Goal: Task Accomplishment & Management: Use online tool/utility

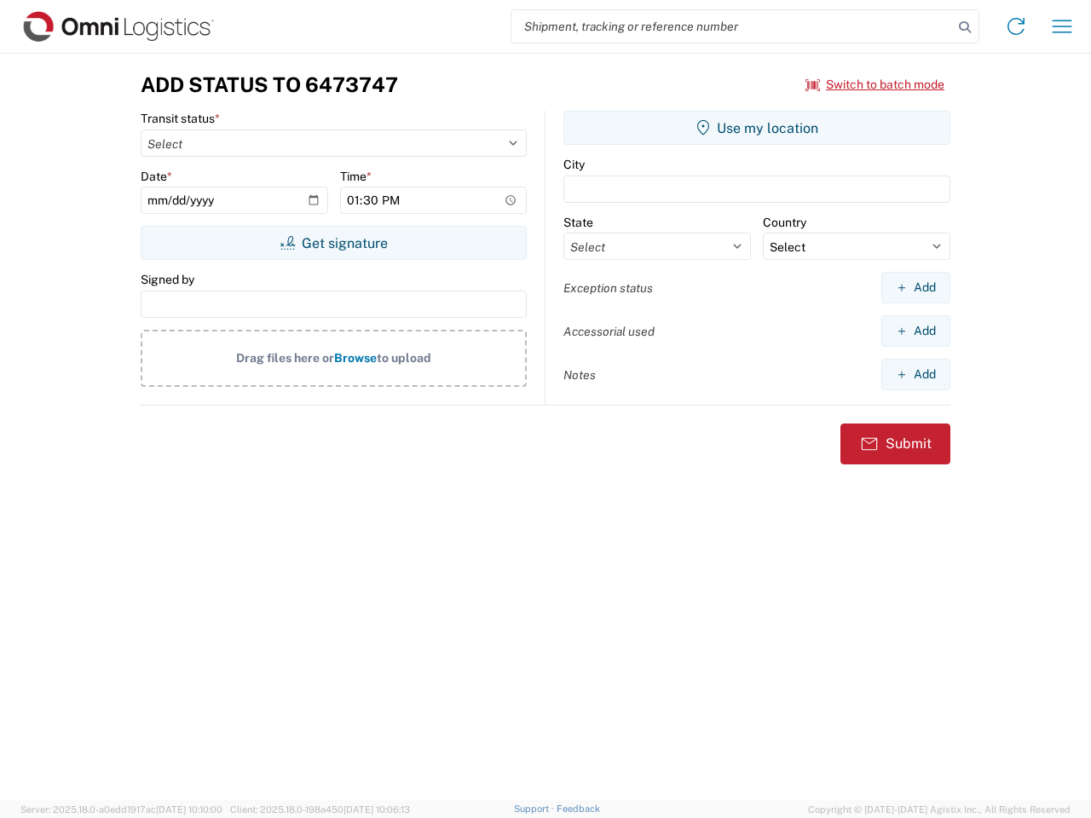
click at [732, 26] on input "search" at bounding box center [733, 26] width 442 height 32
click at [965, 27] on icon at bounding box center [965, 27] width 24 height 24
click at [1016, 26] on icon at bounding box center [1016, 26] width 27 height 27
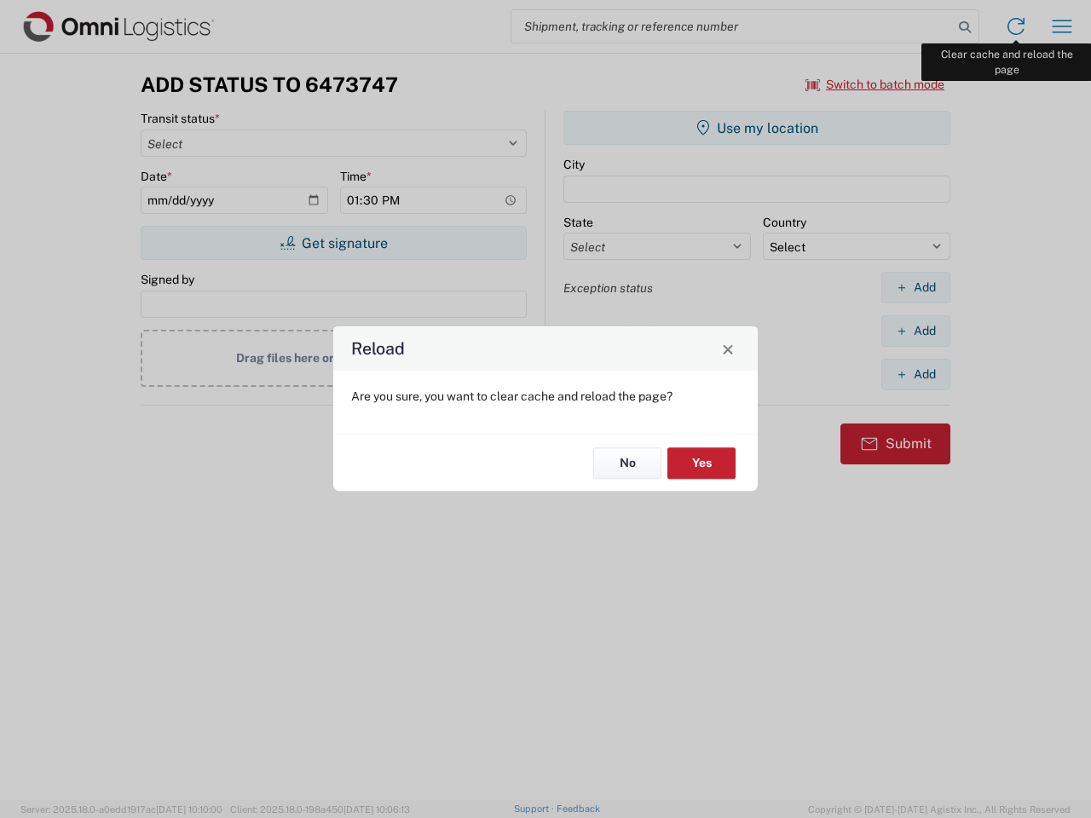
click at [1062, 26] on div "Reload Are you sure, you want to clear cache and reload the page? No Yes" at bounding box center [545, 409] width 1091 height 818
click at [876, 84] on div "Reload Are you sure, you want to clear cache and reload the page? No Yes" at bounding box center [545, 409] width 1091 height 818
click at [333, 243] on div "Reload Are you sure, you want to clear cache and reload the page? No Yes" at bounding box center [545, 409] width 1091 height 818
click at [757, 128] on div "Reload Are you sure, you want to clear cache and reload the page? No Yes" at bounding box center [545, 409] width 1091 height 818
click at [916, 287] on div "Reload Are you sure, you want to clear cache and reload the page? No Yes" at bounding box center [545, 409] width 1091 height 818
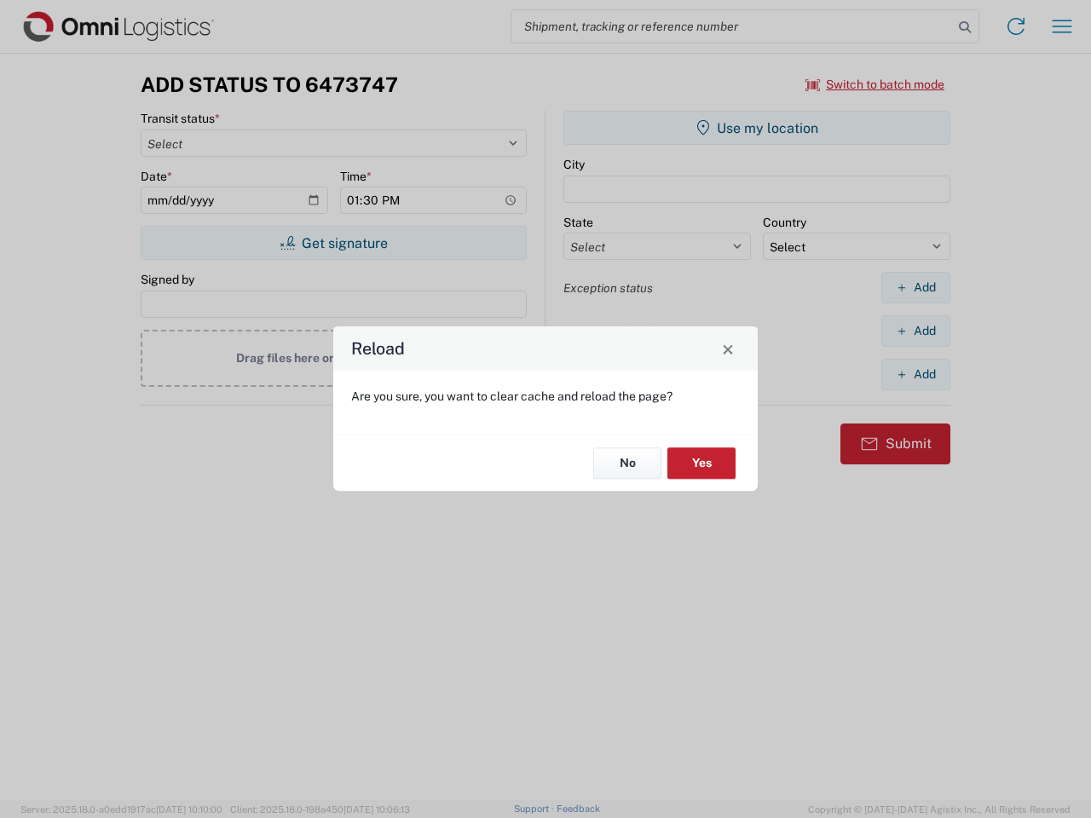
click at [916, 331] on div "Reload Are you sure, you want to clear cache and reload the page? No Yes" at bounding box center [545, 409] width 1091 height 818
click at [916, 374] on div "Reload Are you sure, you want to clear cache and reload the page? No Yes" at bounding box center [545, 409] width 1091 height 818
